Goal: Task Accomplishment & Management: Manage account settings

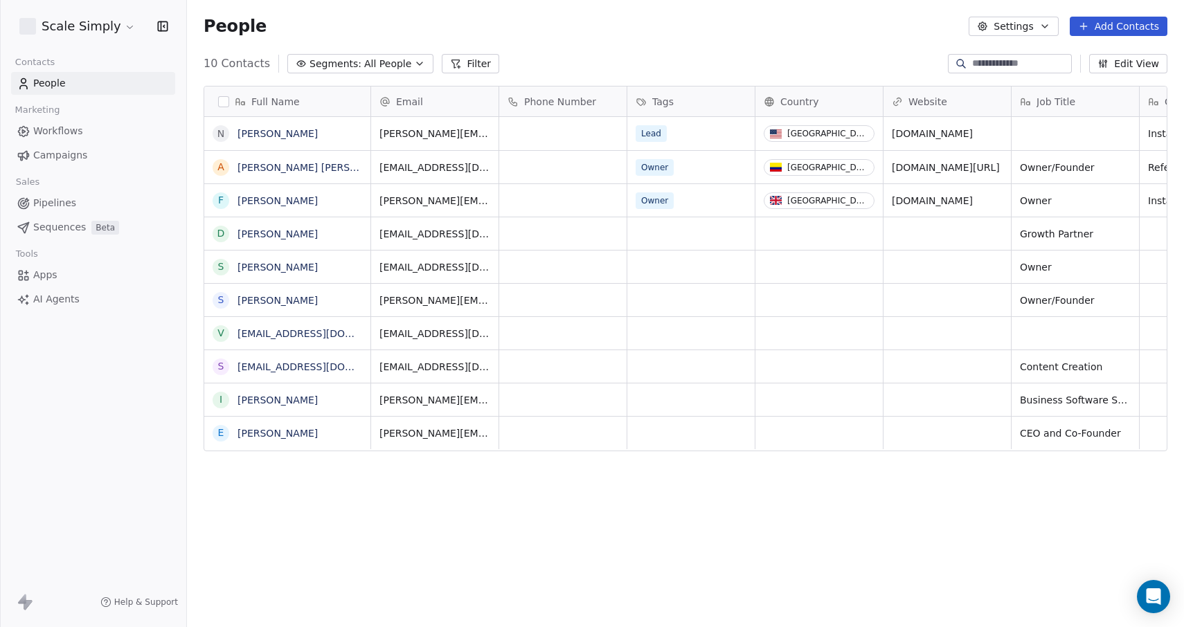
scroll to position [552, 997]
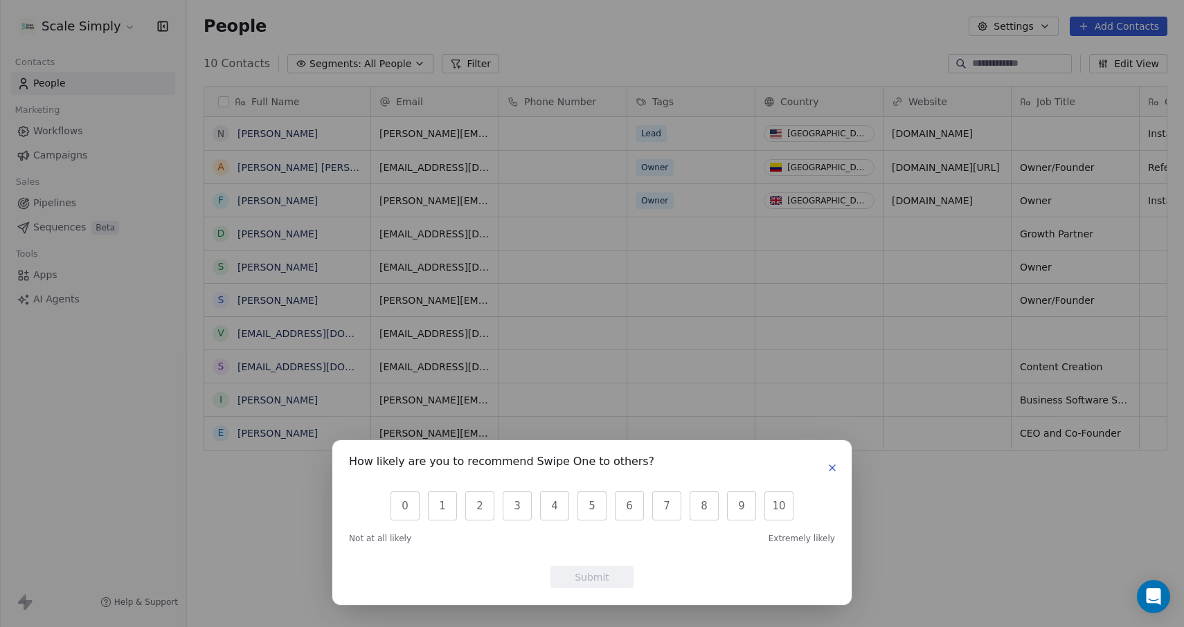
click at [831, 468] on icon "button" at bounding box center [832, 468] width 6 height 6
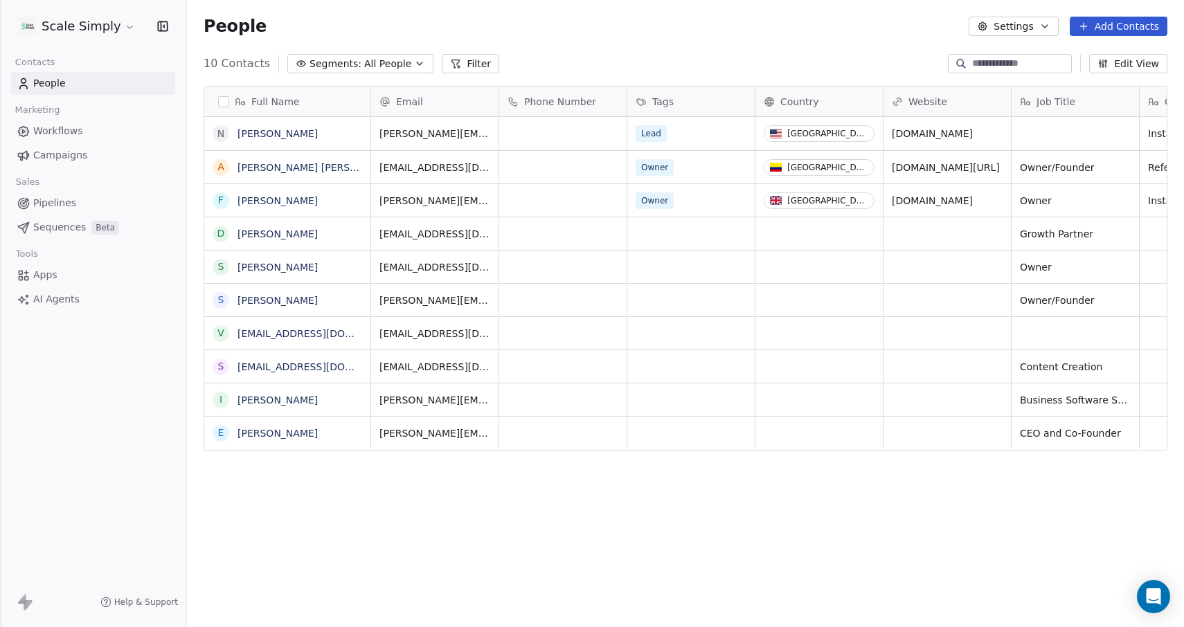
click at [47, 311] on div "Scale Simply Contacts People Marketing Workflows Campaigns Sales Pipelines Sequ…" at bounding box center [93, 313] width 186 height 627
click at [46, 305] on span "AI Agents" at bounding box center [56, 299] width 46 height 15
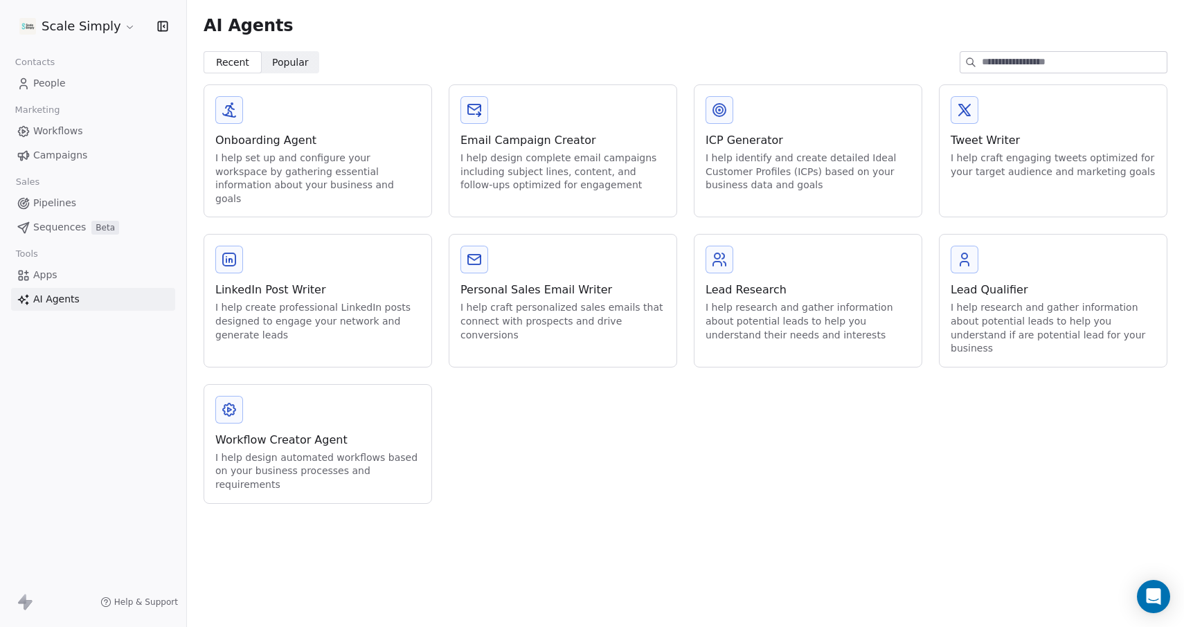
click at [44, 85] on span "People" at bounding box center [49, 83] width 33 height 15
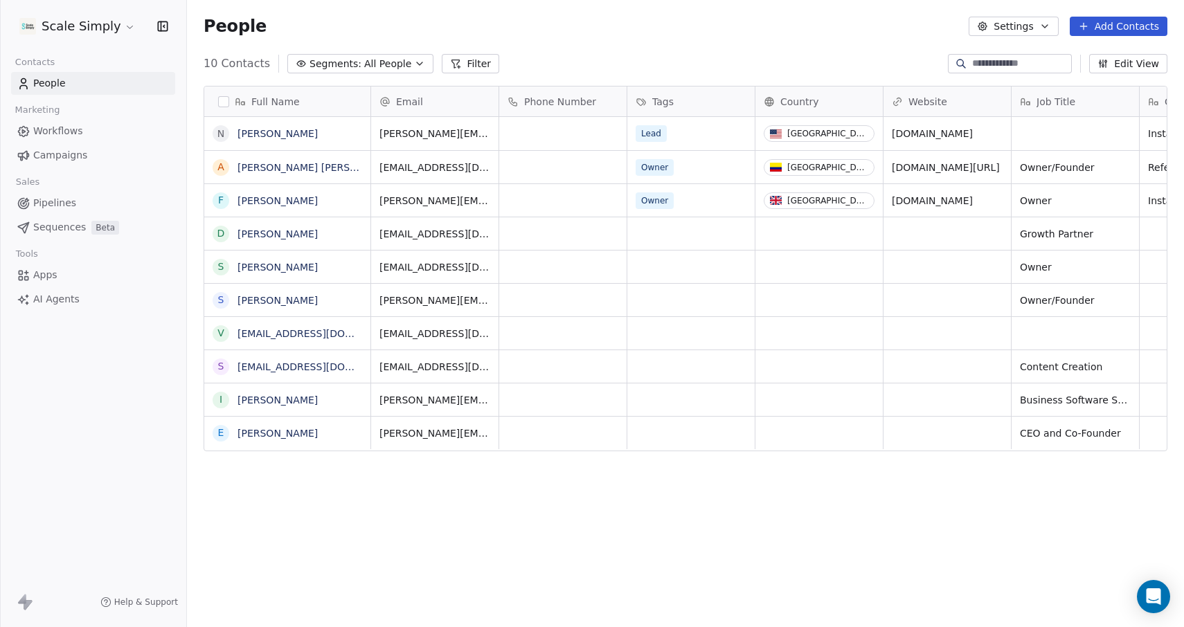
scroll to position [552, 997]
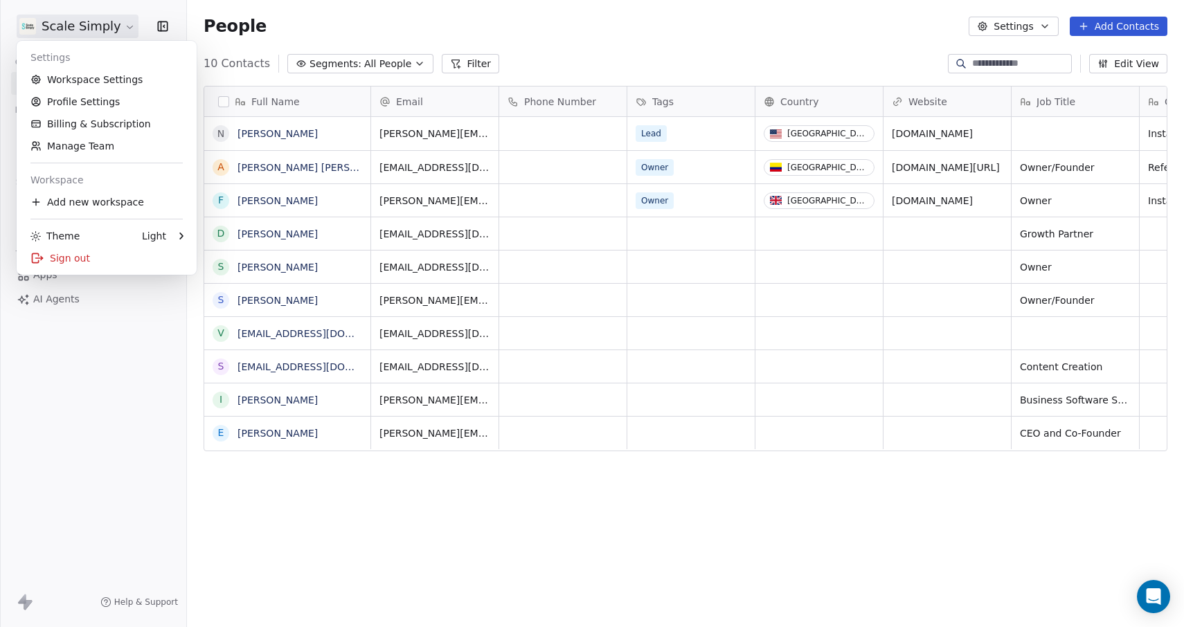
click at [129, 24] on html "Scale Simply Contacts People Marketing Workflows Campaigns Sales Pipelines Sequ…" at bounding box center [592, 313] width 1184 height 627
click at [159, 139] on link "Manage Team" at bounding box center [106, 146] width 169 height 22
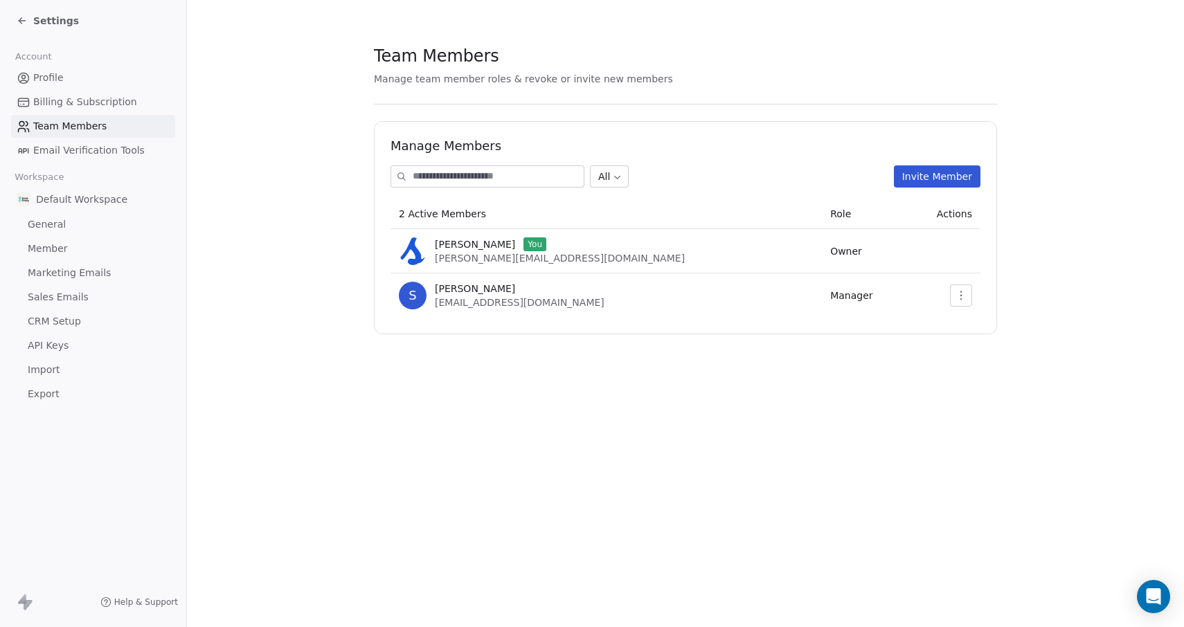
click at [963, 296] on icon "button" at bounding box center [960, 295] width 11 height 11
click at [975, 321] on div "Update" at bounding box center [1004, 326] width 99 height 22
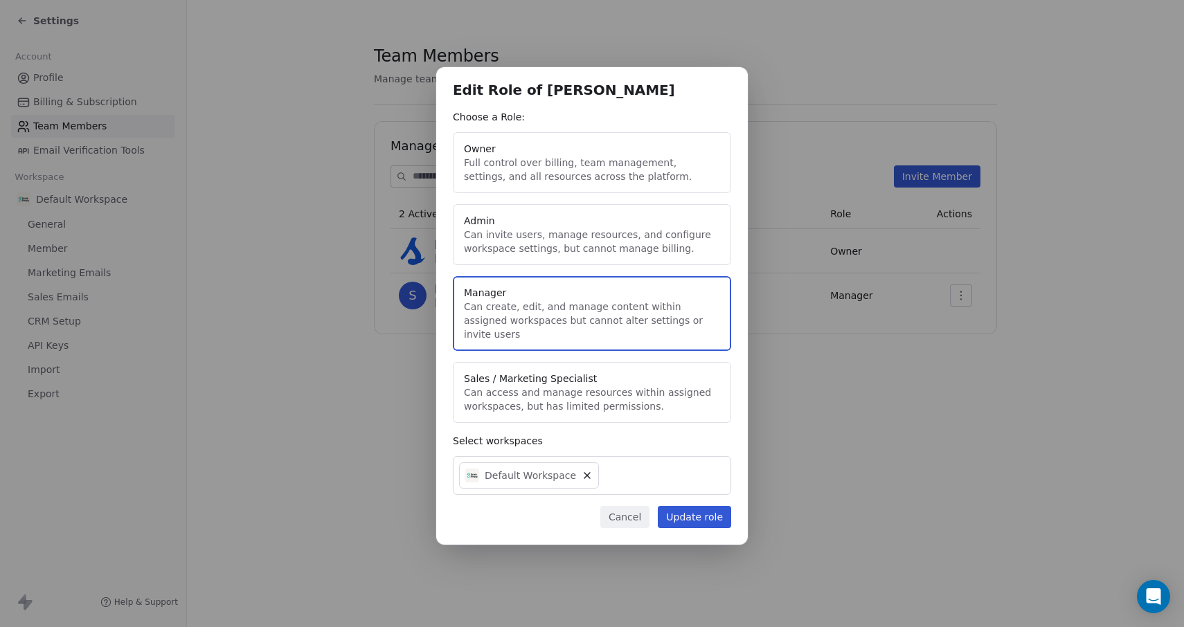
click at [560, 244] on button "Admin Can invite users, manage resources, and configure workspace settings, but…" at bounding box center [592, 234] width 278 height 61
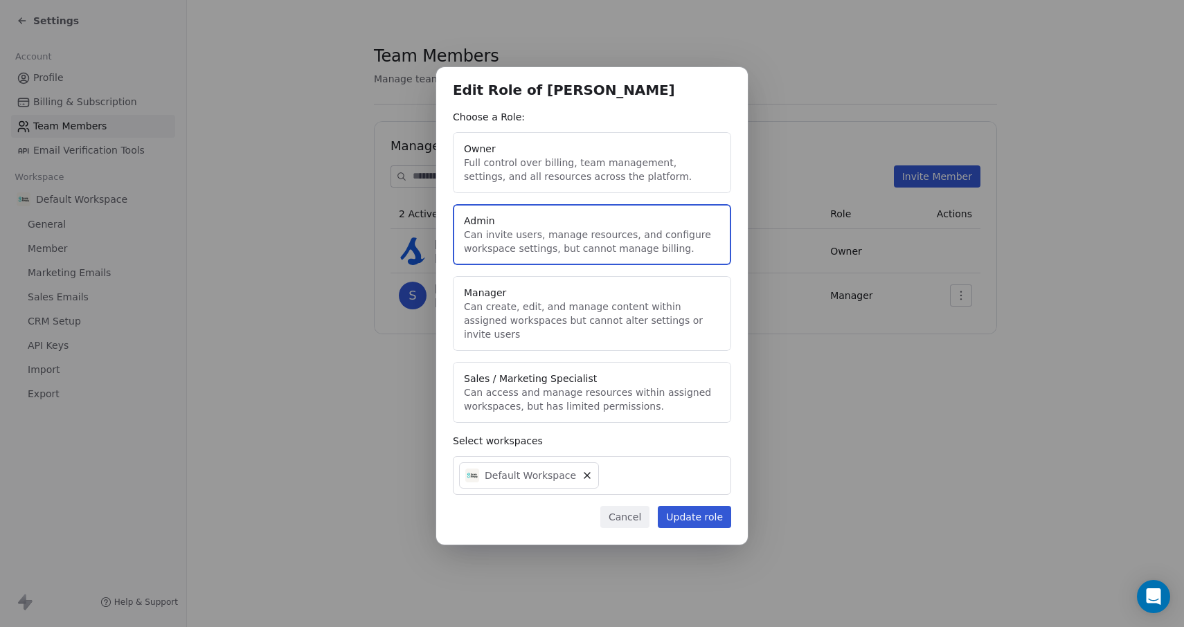
click at [705, 514] on button "Update role" at bounding box center [694, 517] width 73 height 22
